Goal: Information Seeking & Learning: Stay updated

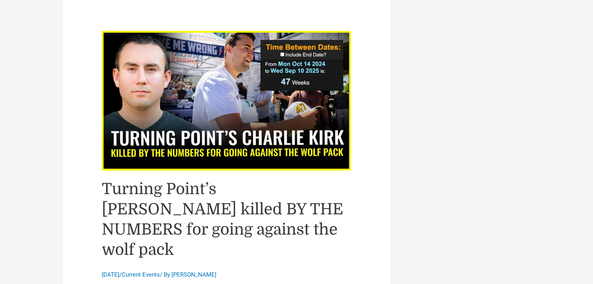
scroll to position [748, 0]
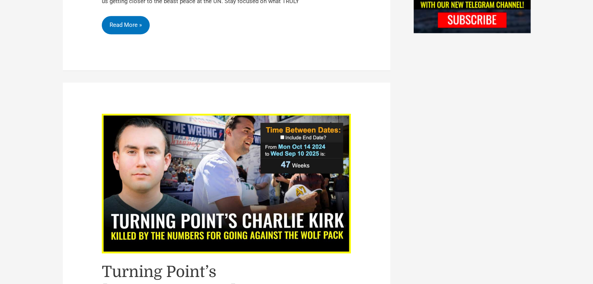
click at [292, 162] on img "Read: Turning Point’s Charlie Kirk killed BY THE NUMBERS for going against the …" at bounding box center [226, 184] width 249 height 140
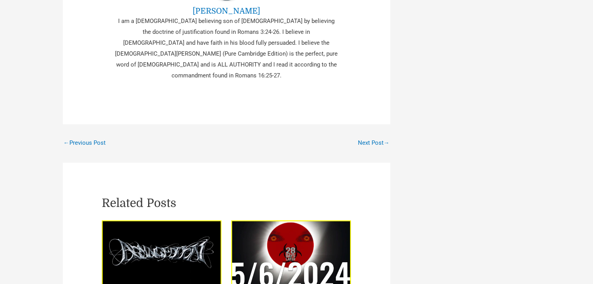
scroll to position [883, 0]
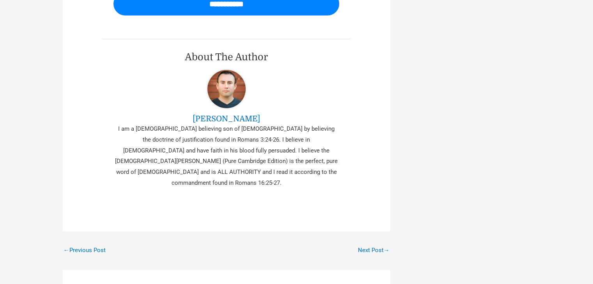
scroll to position [2506, 0]
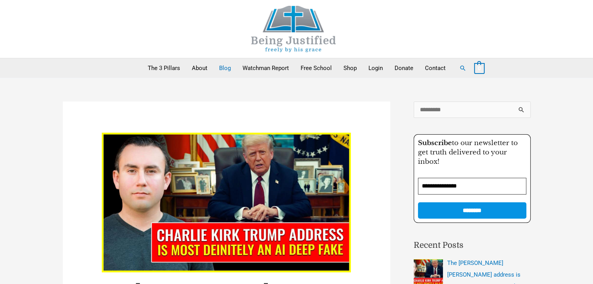
click at [213, 182] on img "Read: The Charlie Kirk Trump address is MOST DEFINITELY an AI deep fake!" at bounding box center [226, 203] width 249 height 140
